Goal: Transaction & Acquisition: Register for event/course

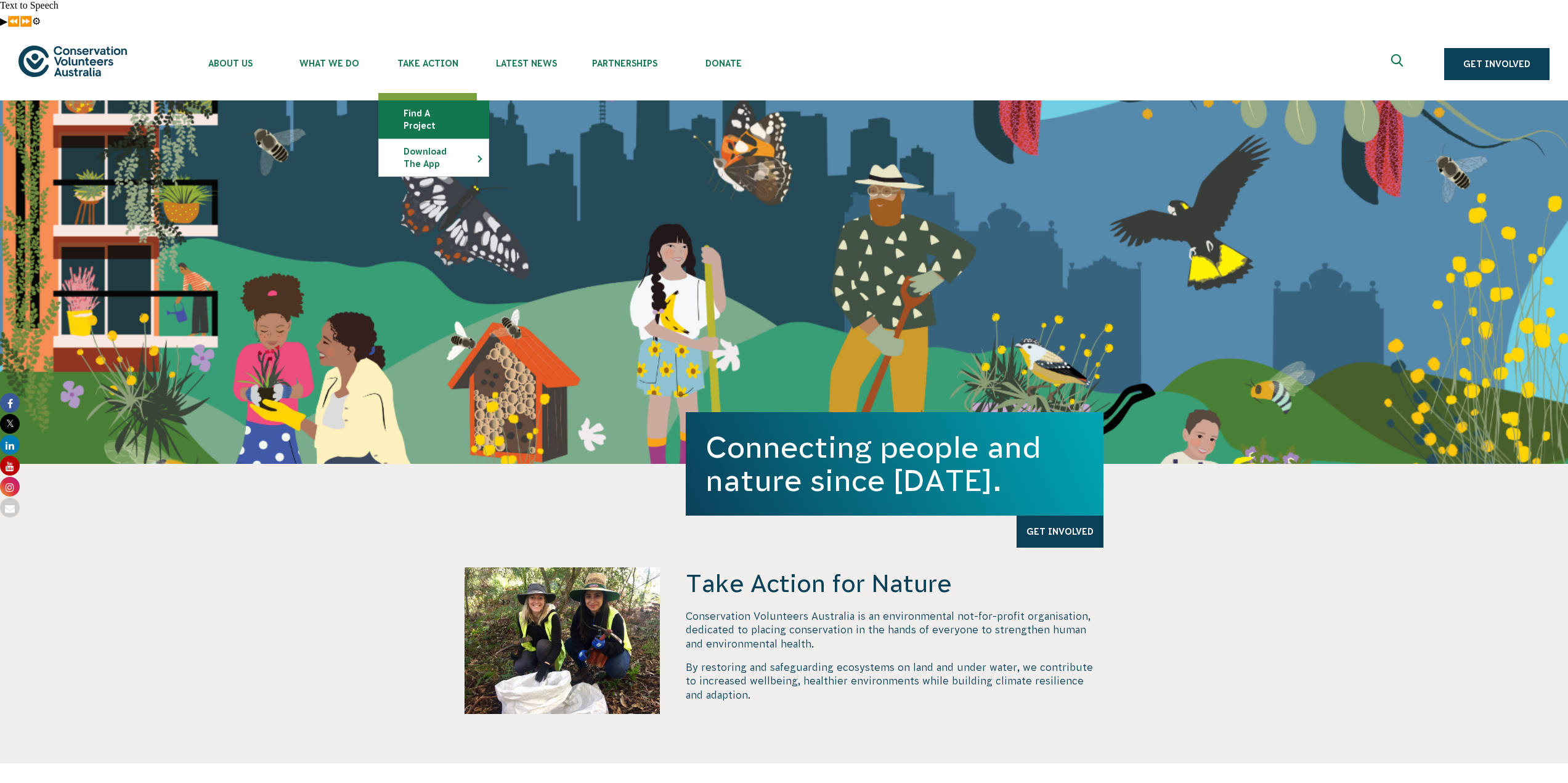
click at [441, 101] on link "Find a project" at bounding box center [433, 119] width 110 height 37
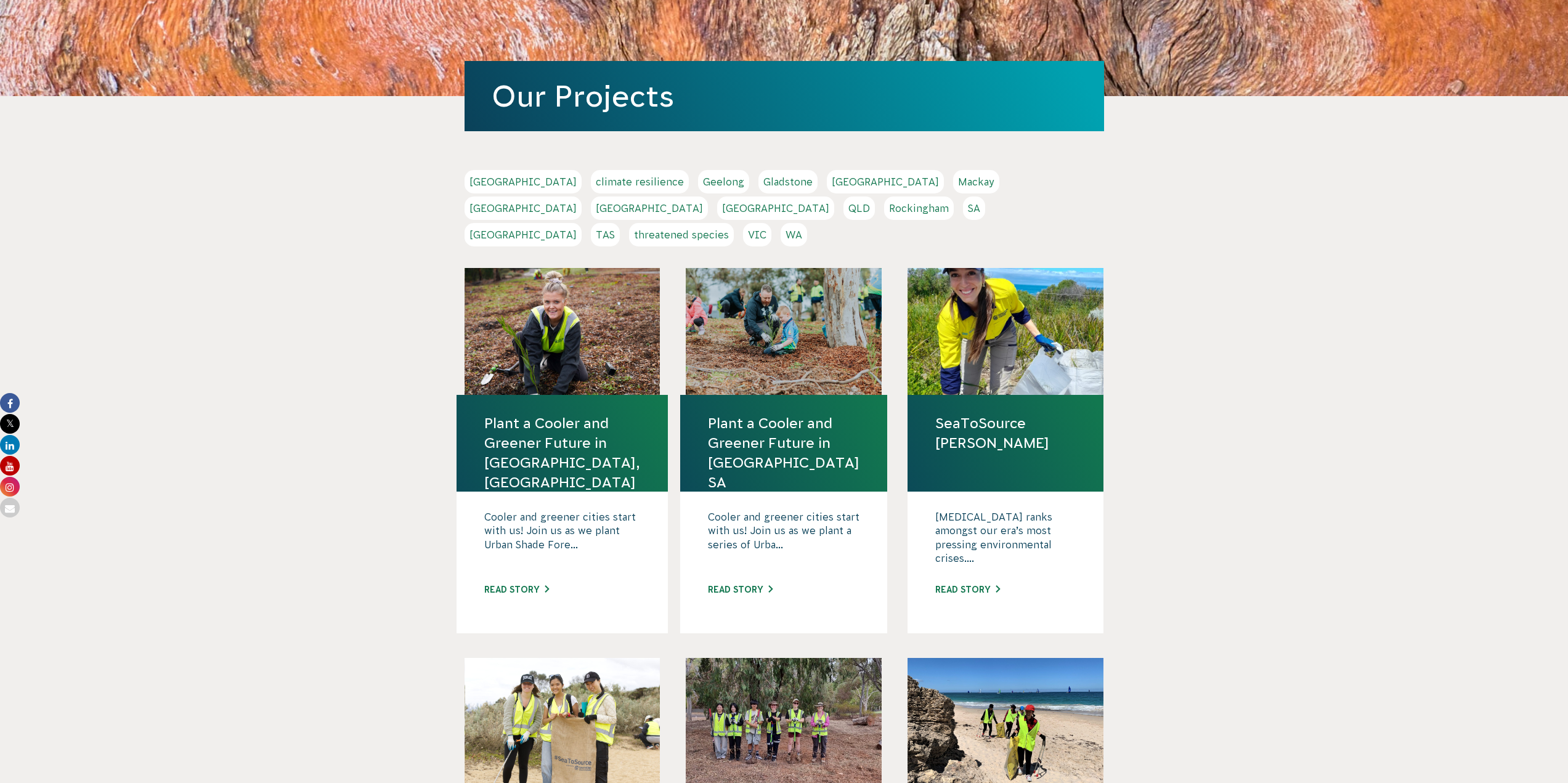
scroll to position [658, 0]
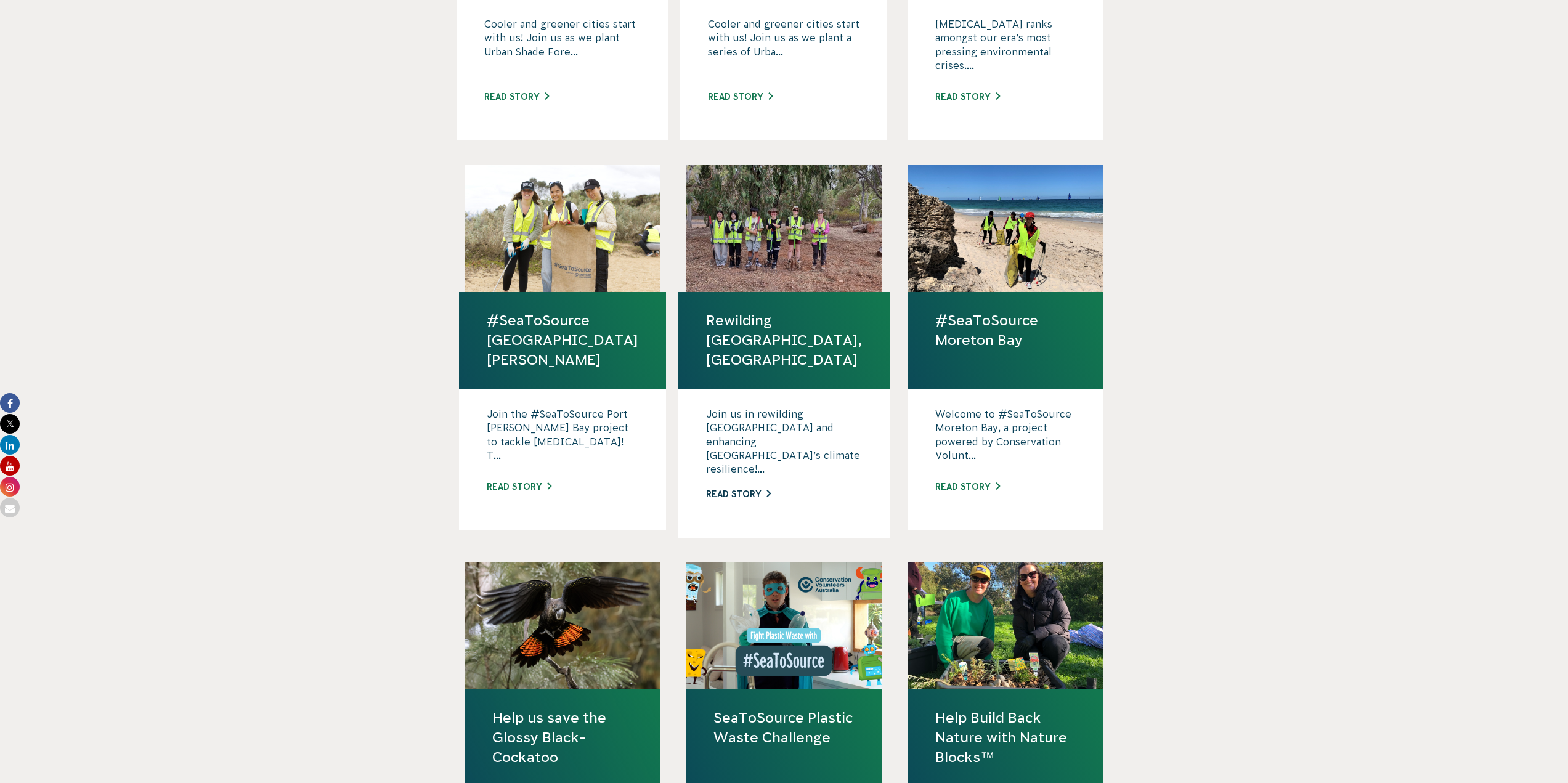
click at [755, 489] on link "Read story" at bounding box center [738, 494] width 65 height 10
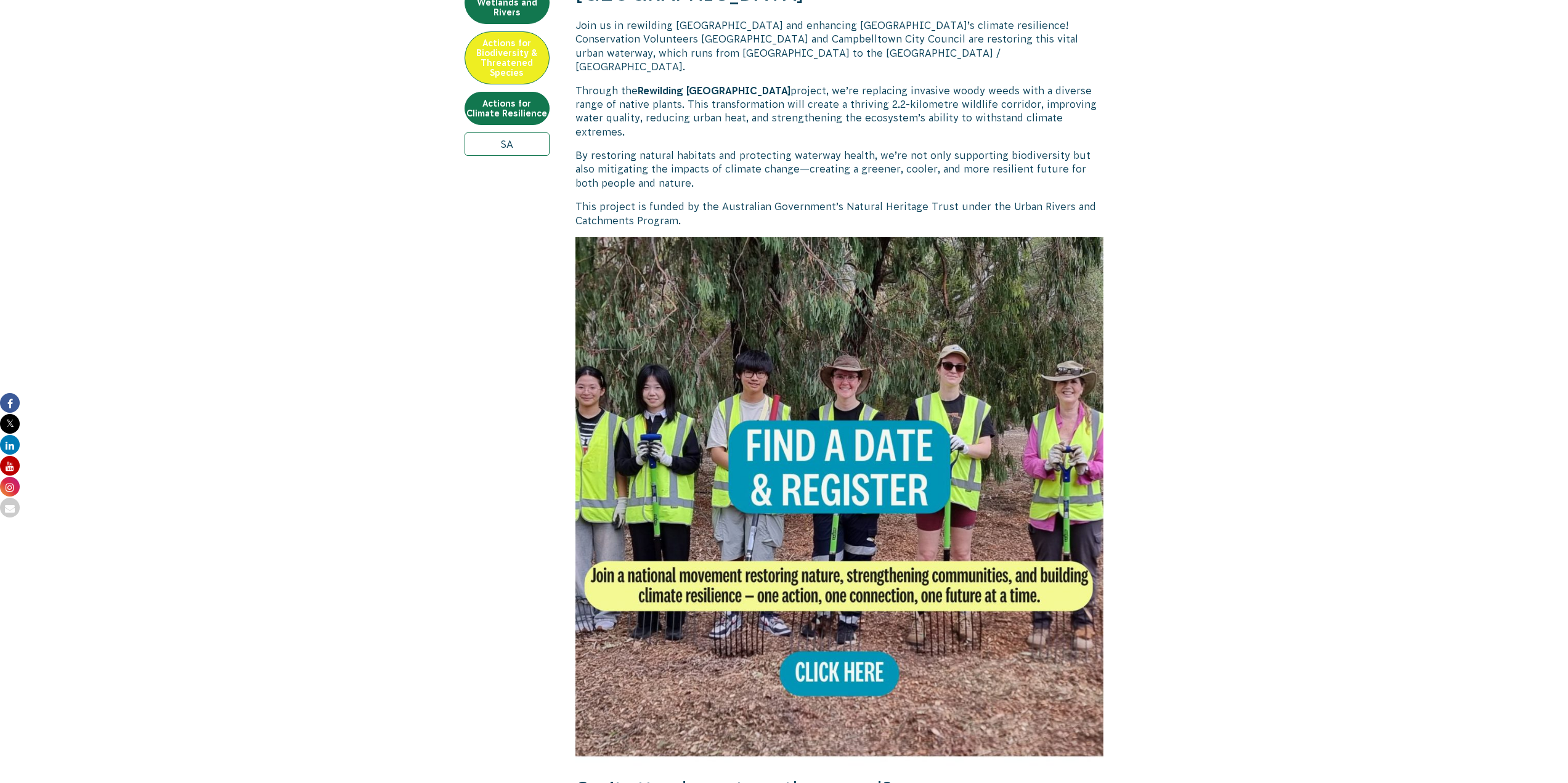
scroll to position [821, 0]
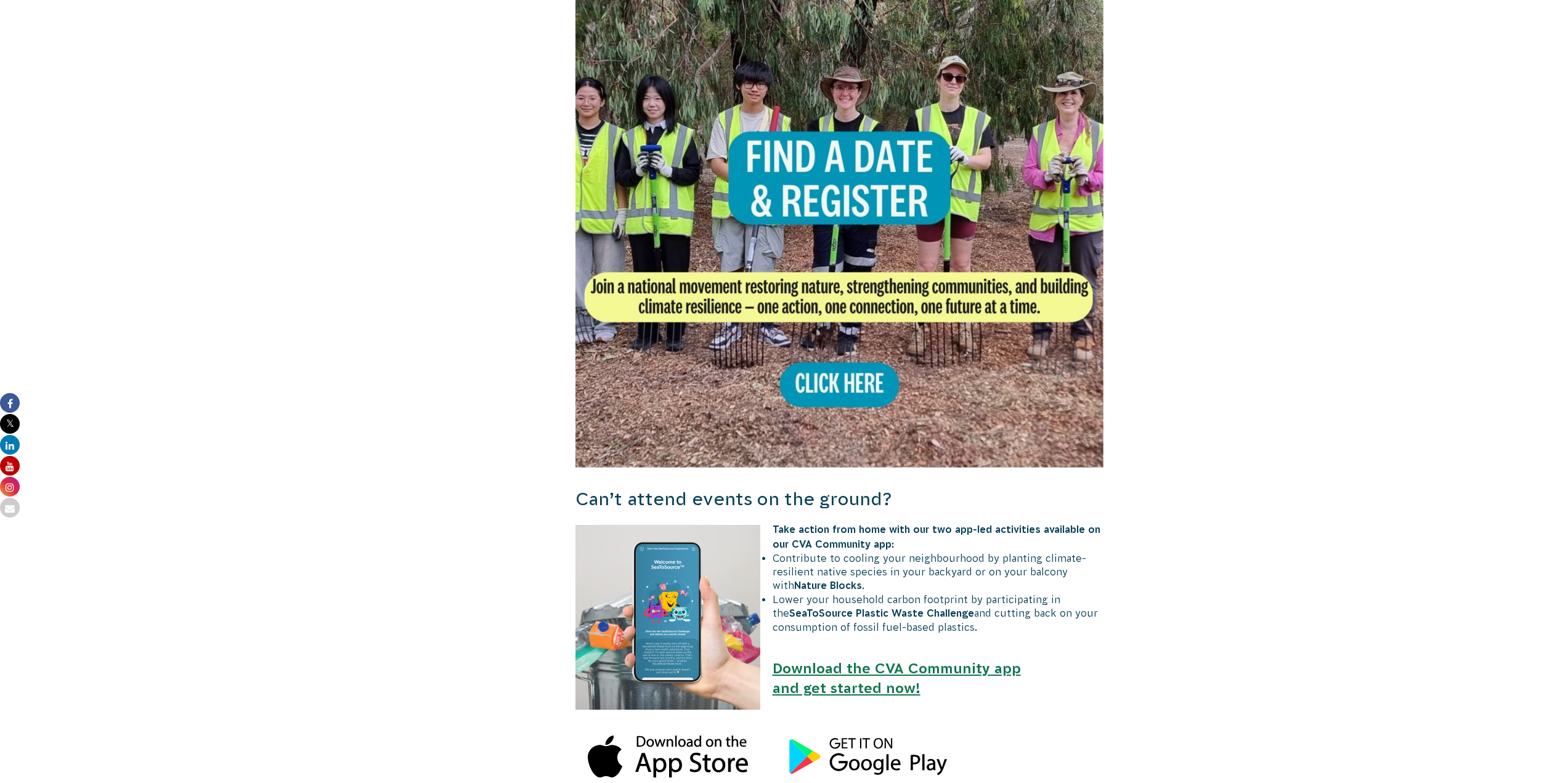
click at [857, 316] on img at bounding box center [840, 213] width 529 height 529
